Goal: Task Accomplishment & Management: Manage account settings

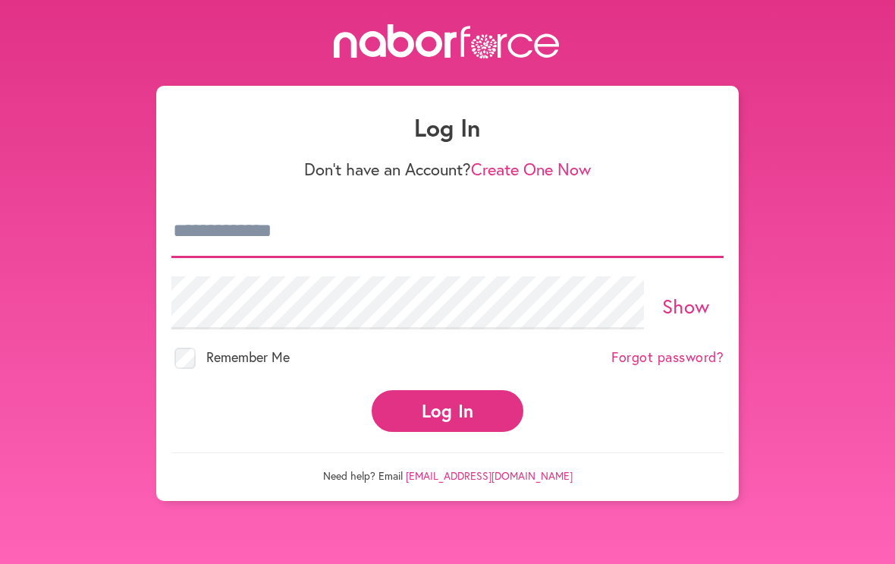
click at [364, 241] on input "email" at bounding box center [447, 231] width 552 height 53
type input "**********"
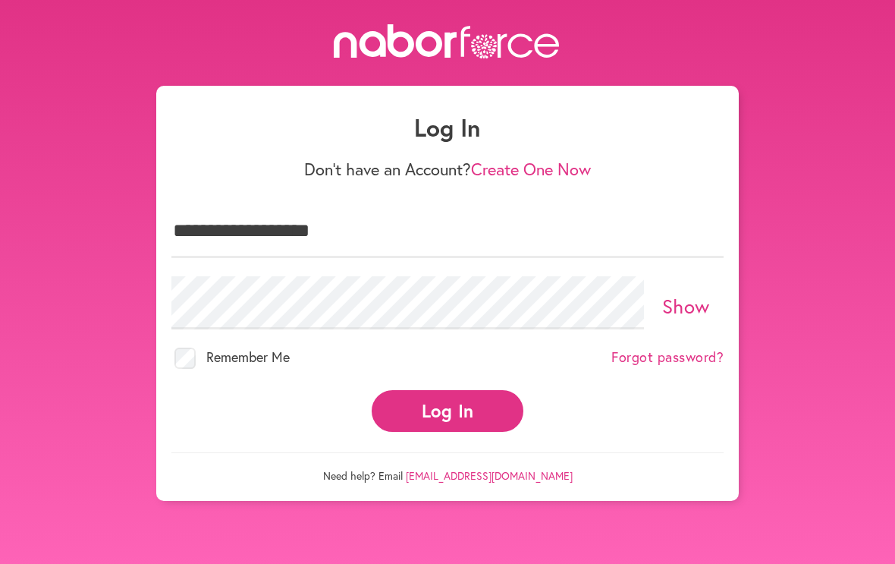
click at [448, 397] on button "Log In" at bounding box center [448, 411] width 152 height 42
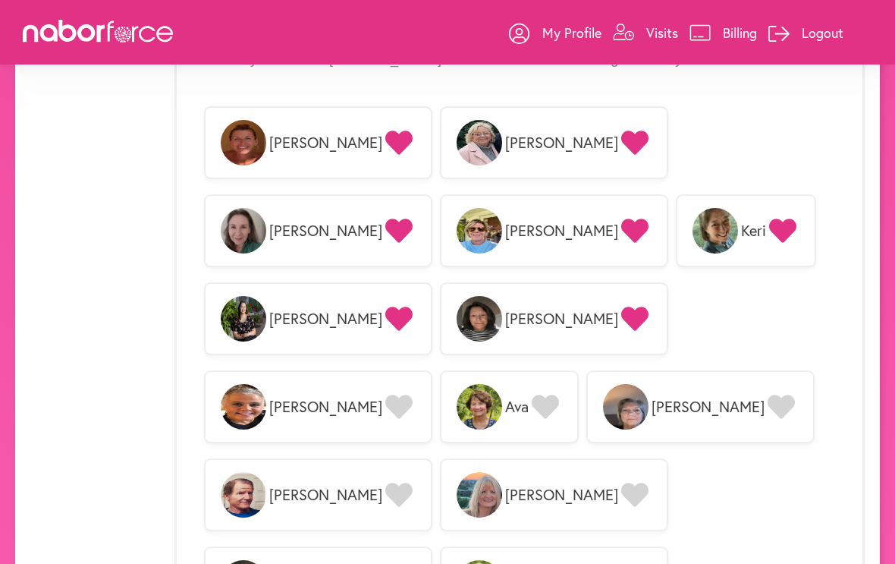
scroll to position [1227, 0]
click at [812, 27] on p "Logout" at bounding box center [823, 33] width 42 height 18
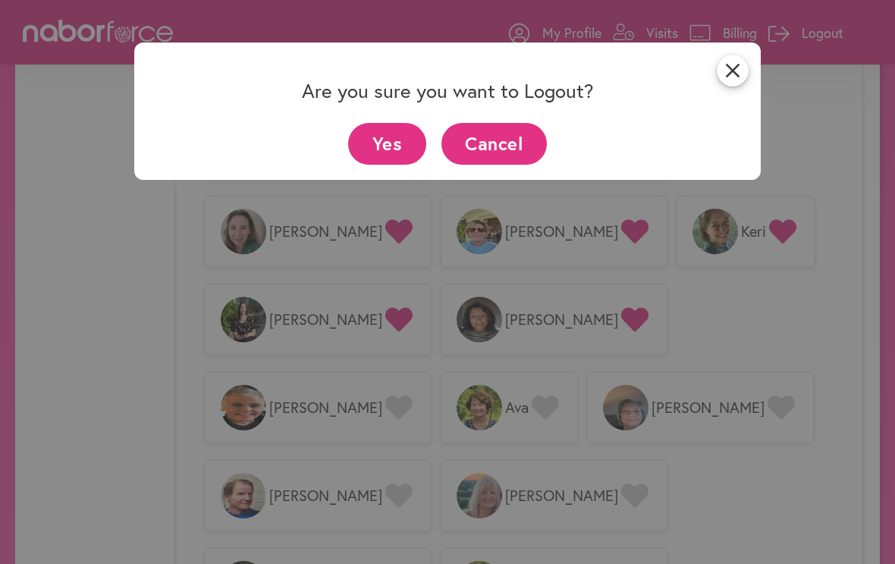
click at [370, 139] on button "Yes" at bounding box center [387, 144] width 78 height 42
